Goal: Task Accomplishment & Management: Manage account settings

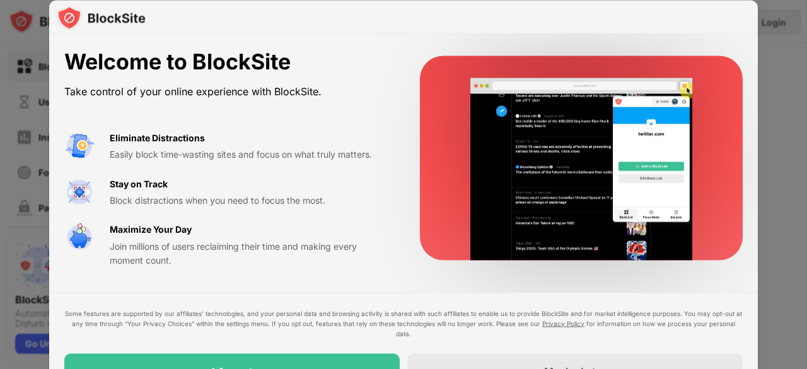
drag, startPoint x: 807, startPoint y: 261, endPoint x: 807, endPoint y: 299, distance: 37.9
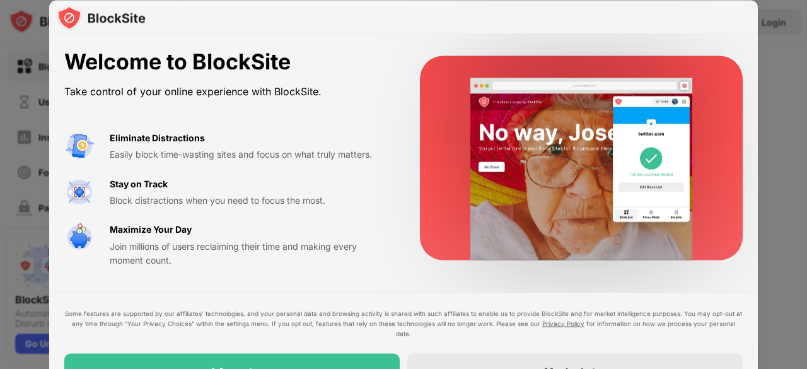
click at [807, 299] on div at bounding box center [403, 184] width 807 height 369
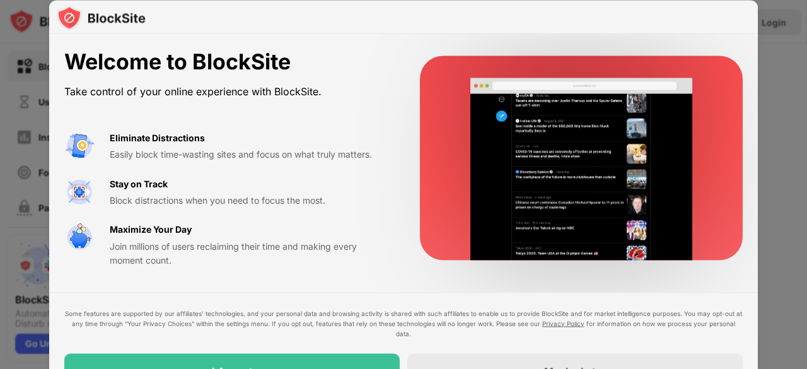
click at [646, 264] on div "Welcome to BlockSite Take control of your online experience with BlockSite. Eli…" at bounding box center [403, 158] width 709 height 249
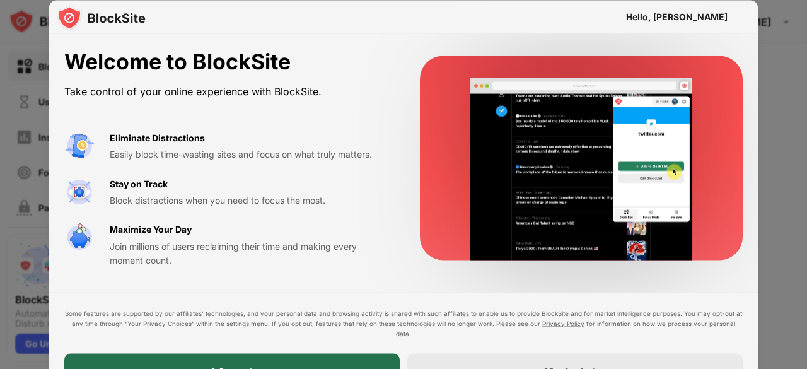
click at [272, 361] on div "I Accept" at bounding box center [232, 370] width 336 height 35
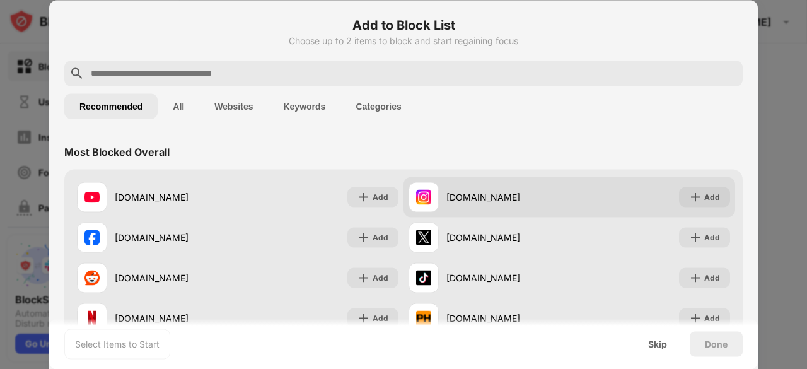
click at [700, 183] on div "[DOMAIN_NAME] Add" at bounding box center [570, 197] width 332 height 40
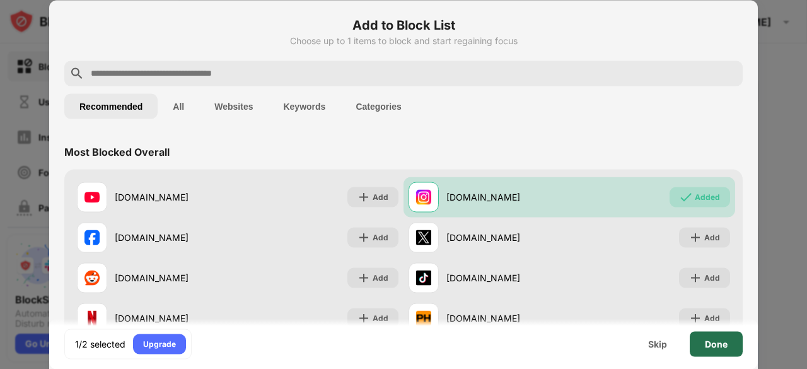
click at [718, 337] on div "Done" at bounding box center [716, 343] width 53 height 25
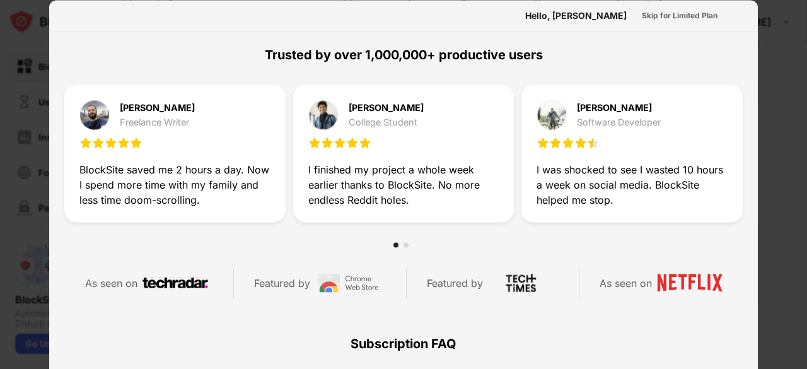
scroll to position [339, 0]
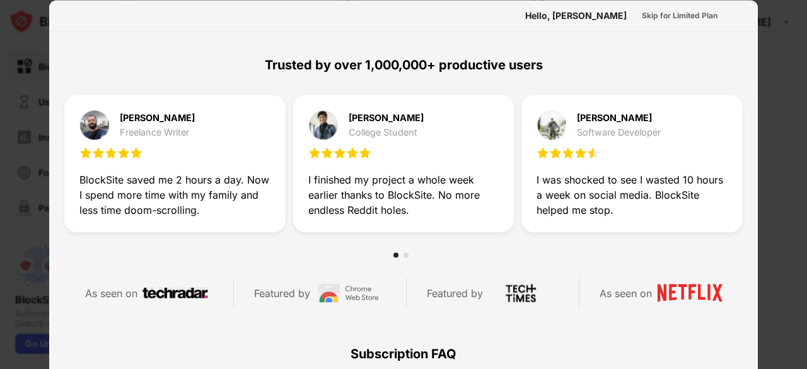
click at [768, 254] on div at bounding box center [403, 184] width 807 height 369
click at [807, 134] on div at bounding box center [403, 184] width 807 height 369
click at [655, 13] on div "Skip for Limited Plan" at bounding box center [680, 15] width 76 height 13
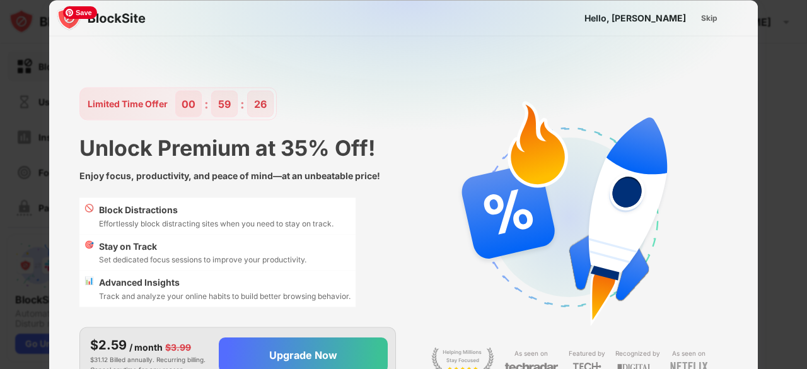
scroll to position [0, 0]
click at [709, 22] on div "Skip" at bounding box center [710, 17] width 16 height 13
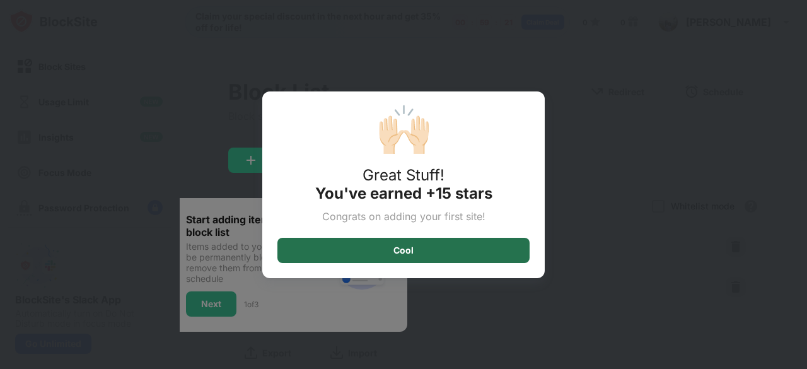
click at [462, 257] on div "Cool" at bounding box center [404, 250] width 252 height 25
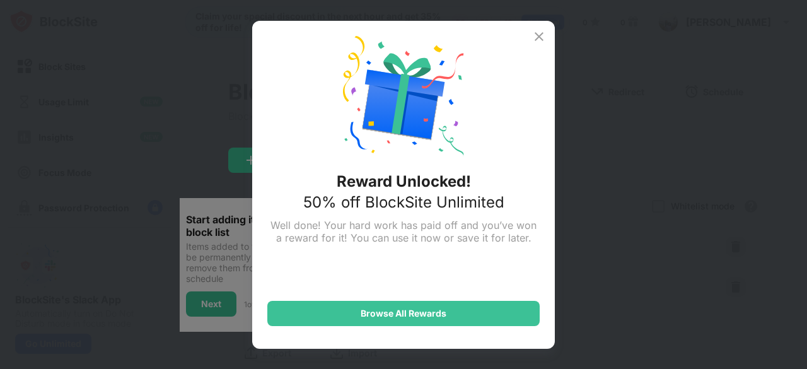
click at [544, 38] on img at bounding box center [539, 36] width 15 height 15
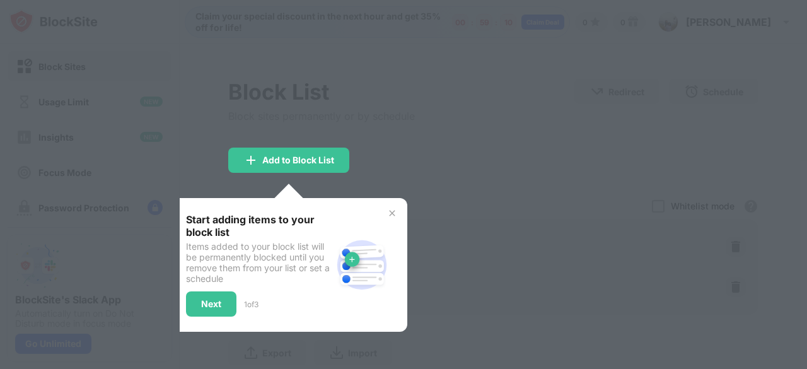
click at [399, 201] on div "Start adding items to your block list Items added to your block list will be pe…" at bounding box center [289, 265] width 237 height 134
click at [385, 211] on div "Start adding items to your block list Items added to your block list will be pe…" at bounding box center [289, 265] width 237 height 134
click at [201, 295] on div "Next" at bounding box center [211, 303] width 50 height 25
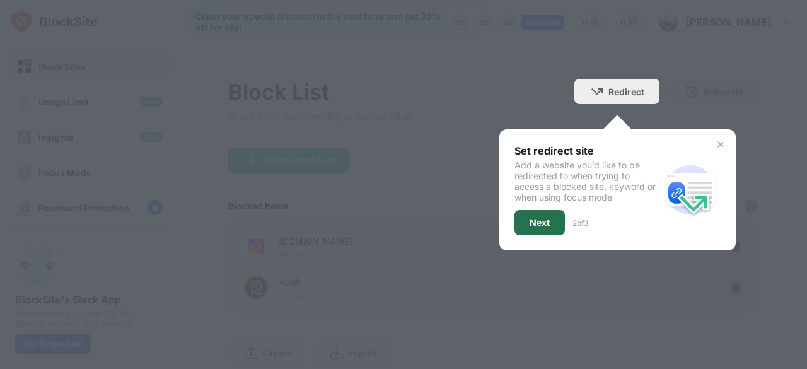
click at [532, 211] on div "Next" at bounding box center [540, 222] width 50 height 25
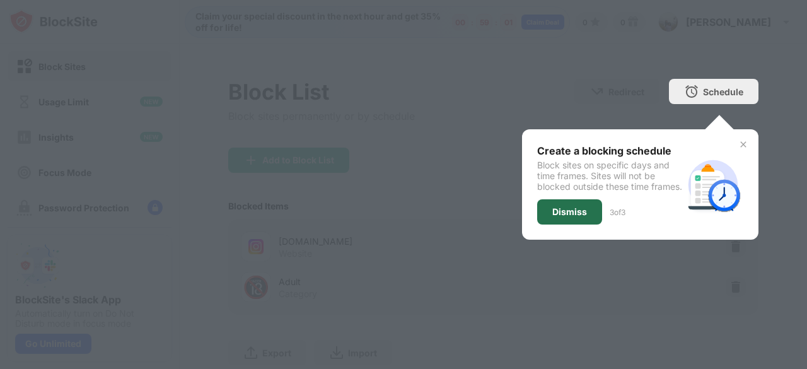
click at [537, 211] on div "Dismiss" at bounding box center [569, 211] width 65 height 25
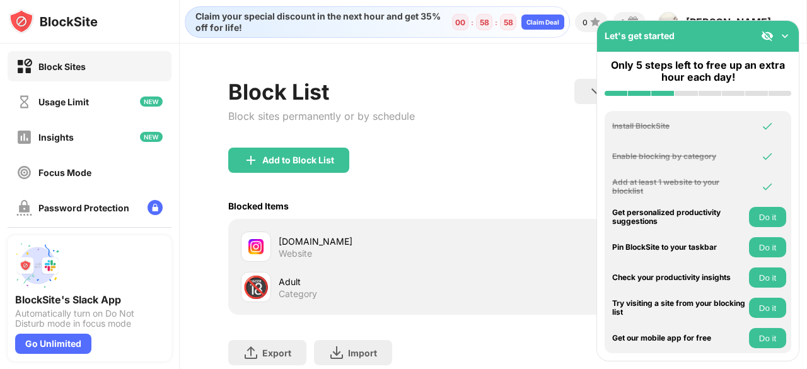
click at [790, 35] on img at bounding box center [785, 36] width 13 height 13
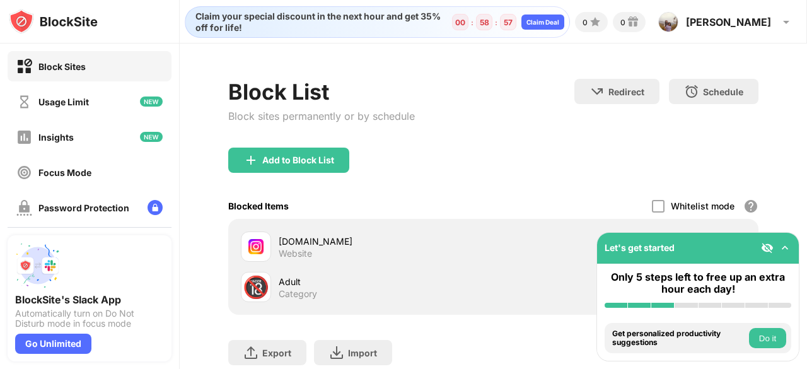
click at [781, 248] on img at bounding box center [785, 248] width 13 height 13
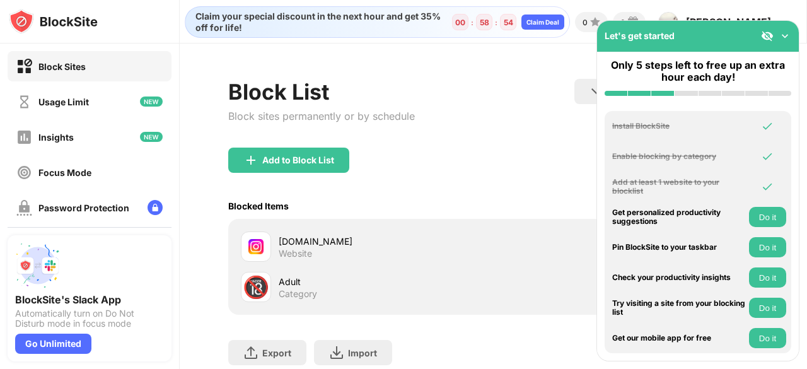
click at [508, 143] on div "Block List Block sites permanently or by schedule Redirect Choose a site to be …" at bounding box center [493, 113] width 531 height 69
click at [766, 37] on img at bounding box center [767, 36] width 13 height 13
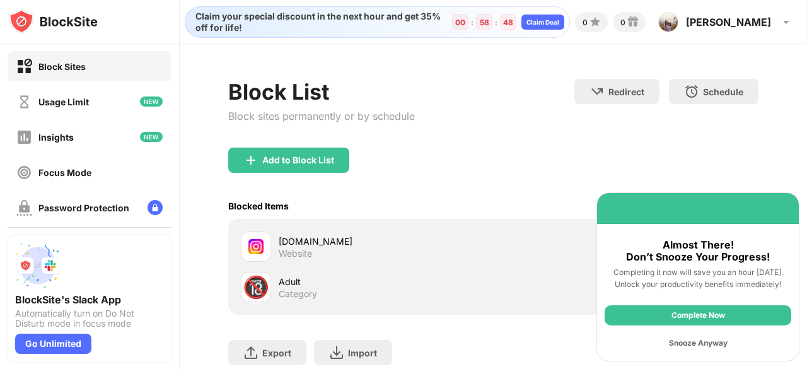
click at [707, 340] on div "Snooze Anyway" at bounding box center [698, 343] width 187 height 20
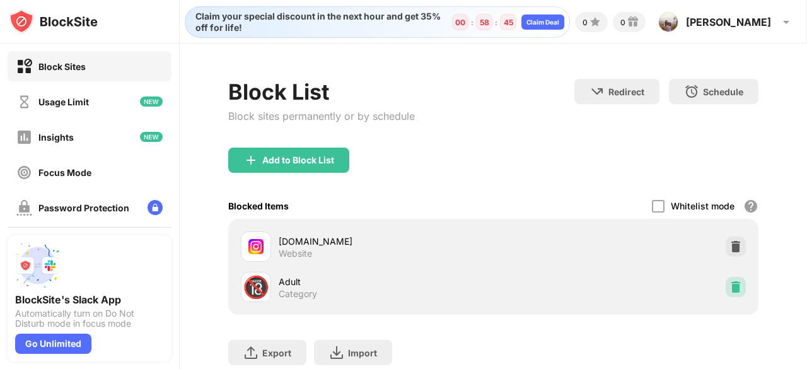
click at [730, 282] on img at bounding box center [736, 287] width 13 height 13
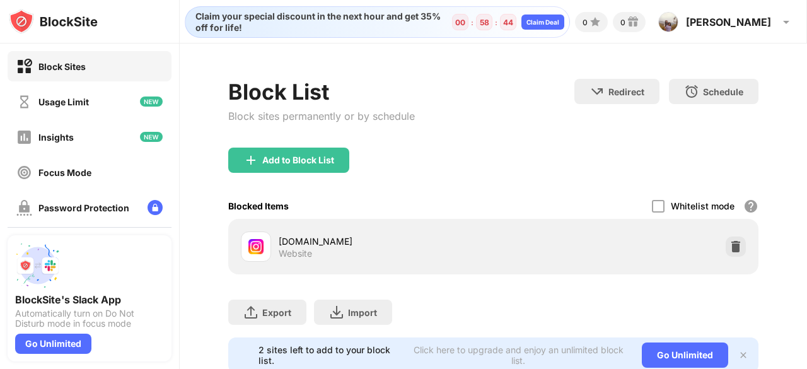
click at [686, 240] on div "[DOMAIN_NAME] Website" at bounding box center [493, 246] width 515 height 40
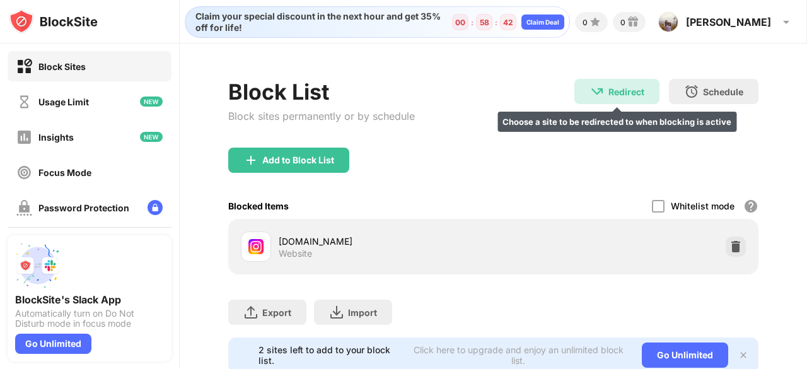
click at [596, 98] on div "Redirect Choose a site to be redirected to when blocking is active" at bounding box center [617, 91] width 85 height 25
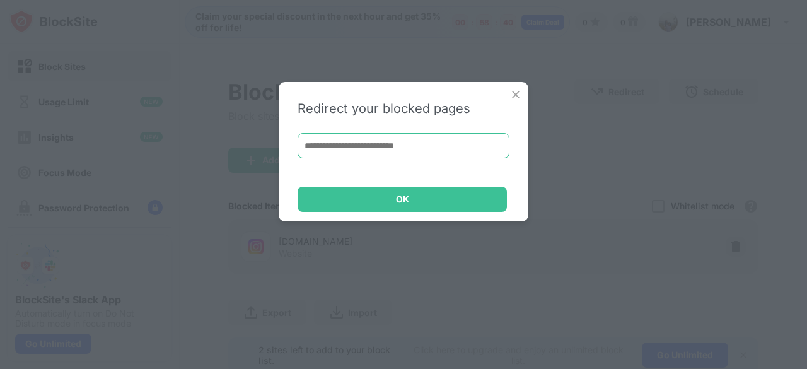
click at [396, 141] on input at bounding box center [404, 145] width 212 height 25
paste input "**********"
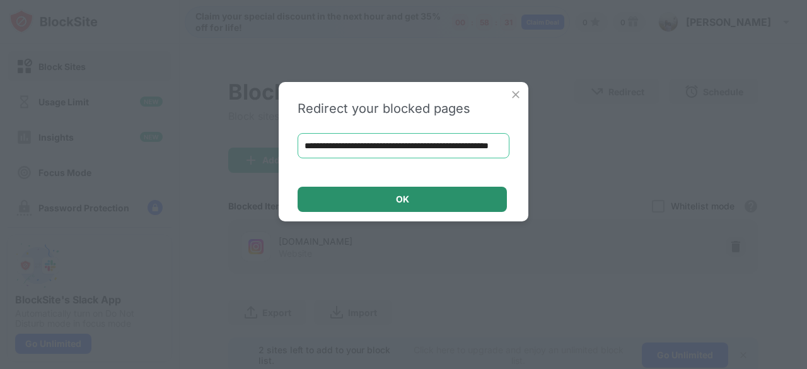
type input "**********"
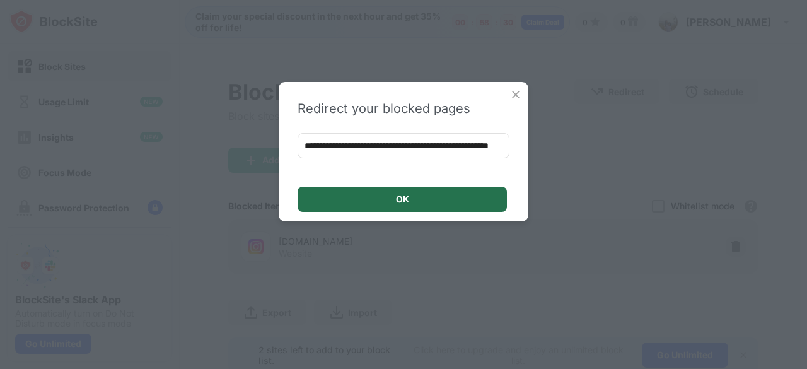
scroll to position [0, 0]
click at [360, 190] on div "OK" at bounding box center [402, 199] width 209 height 25
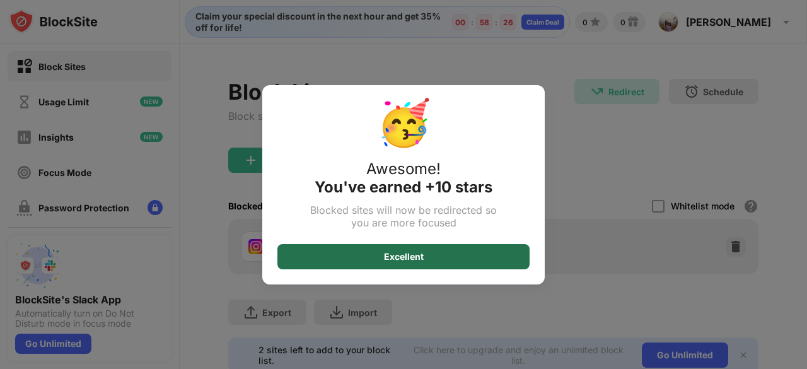
click at [519, 248] on div "Excellent" at bounding box center [404, 256] width 252 height 25
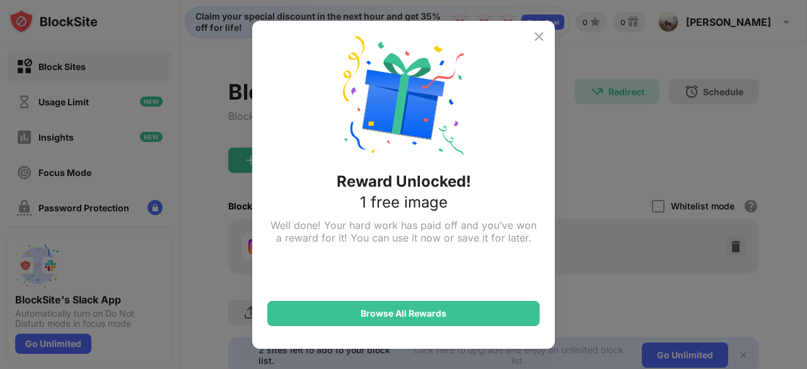
click at [537, 35] on img at bounding box center [539, 36] width 15 height 15
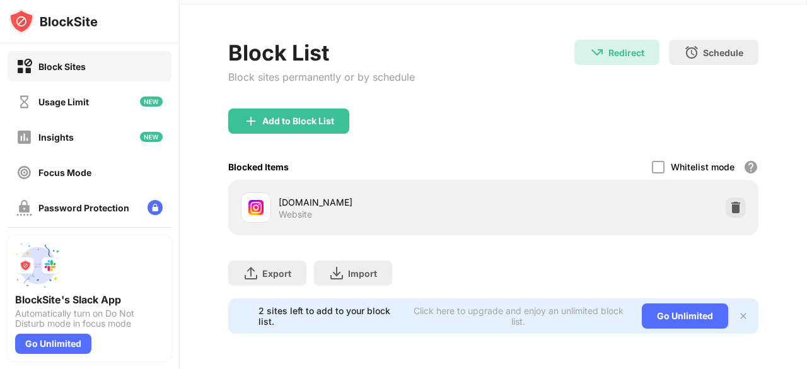
scroll to position [25, 0]
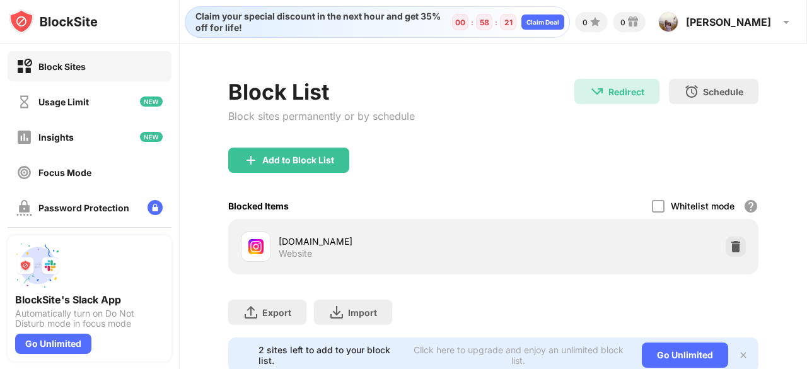
drag, startPoint x: 807, startPoint y: 198, endPoint x: 790, endPoint y: 198, distance: 17.0
click at [790, 198] on div "Claim your special discount in the next hour and get 35% off for life! 00 : 58 …" at bounding box center [494, 184] width 628 height 369
click at [459, 228] on div "[DOMAIN_NAME] Website" at bounding box center [493, 246] width 515 height 40
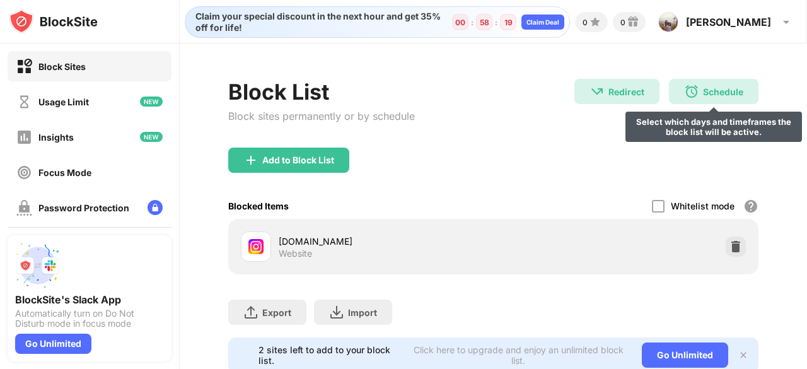
click at [705, 86] on div "Schedule" at bounding box center [723, 91] width 40 height 11
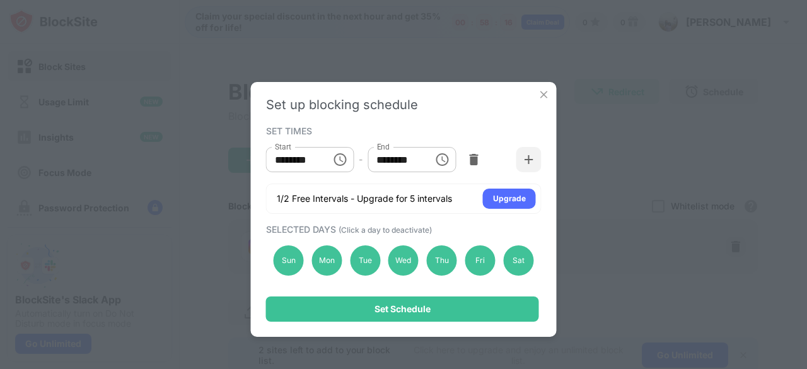
click at [539, 102] on div "Set up blocking schedule" at bounding box center [404, 104] width 276 height 15
click at [545, 93] on img at bounding box center [544, 94] width 13 height 13
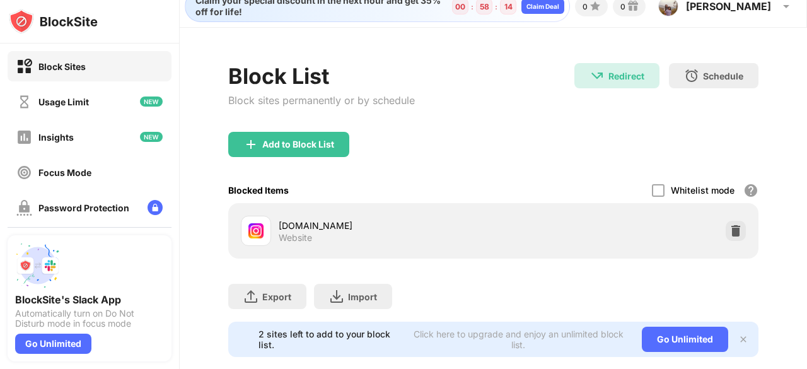
scroll to position [23, 0]
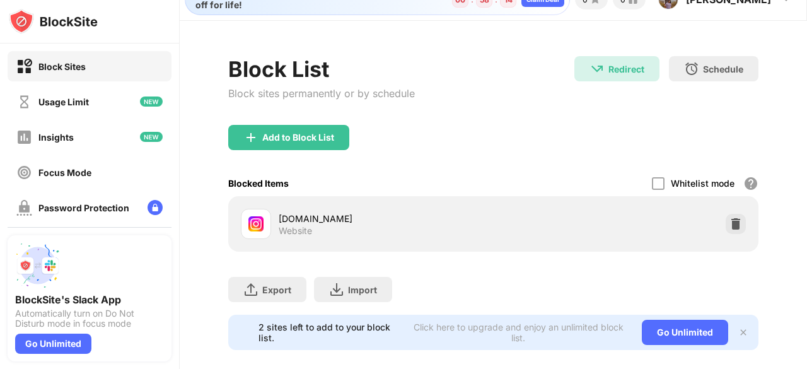
drag, startPoint x: 807, startPoint y: 152, endPoint x: 807, endPoint y: 171, distance: 18.9
click at [807, 171] on div "Claim your special discount in the next hour and get 35% off for life! 00 : 58 …" at bounding box center [494, 184] width 628 height 369
click at [109, 208] on div "Password Protection" at bounding box center [83, 208] width 91 height 11
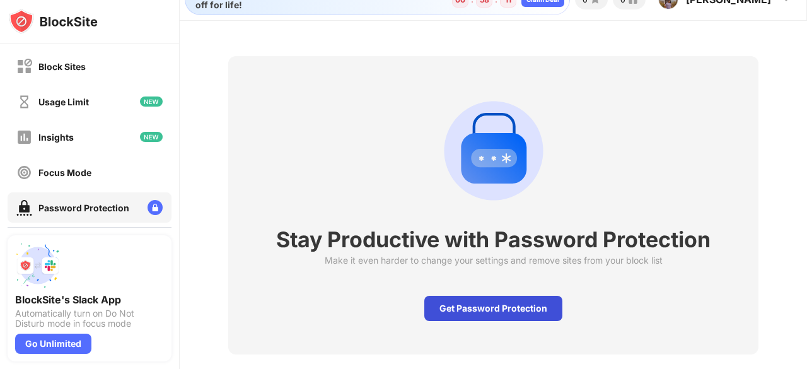
click at [519, 311] on div "Get Password Protection" at bounding box center [494, 308] width 138 height 25
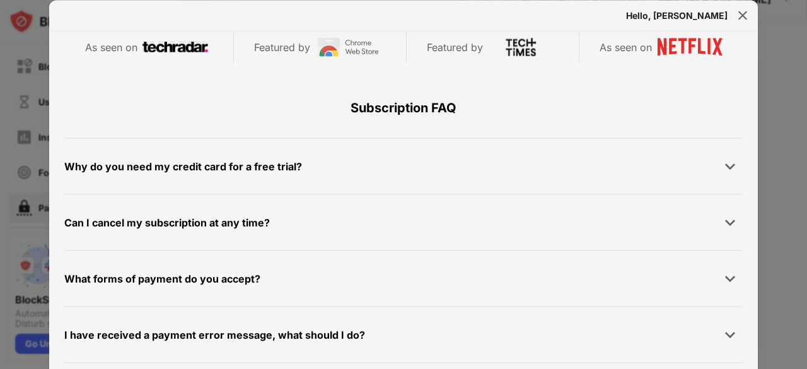
scroll to position [599, 0]
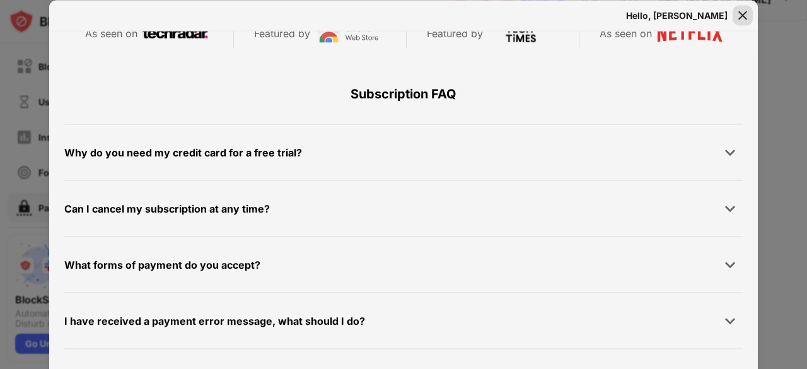
click at [744, 20] on img at bounding box center [743, 15] width 13 height 13
